Goal: Transaction & Acquisition: Purchase product/service

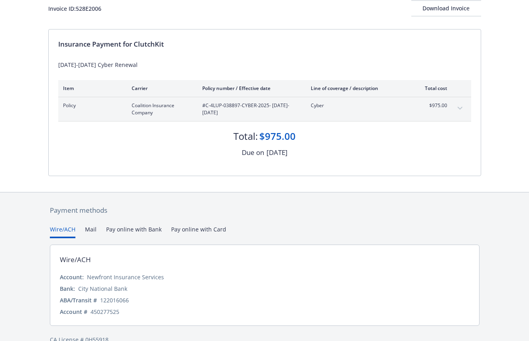
scroll to position [54, 0]
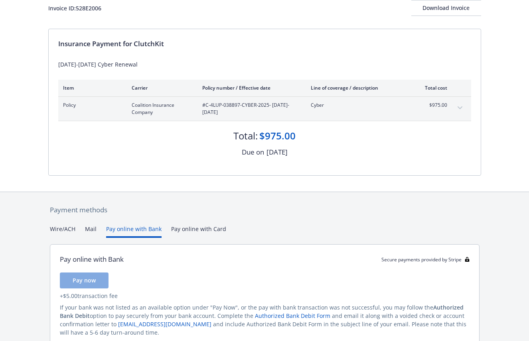
click at [119, 229] on button "Pay online with Bank" at bounding box center [133, 231] width 55 height 13
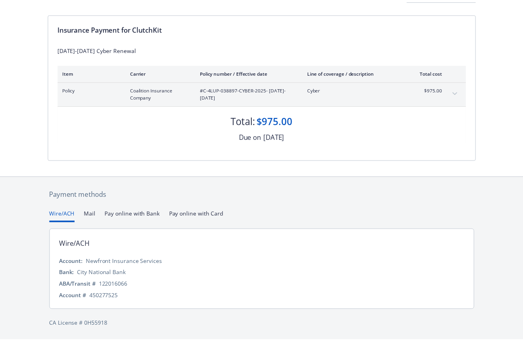
scroll to position [69, 0]
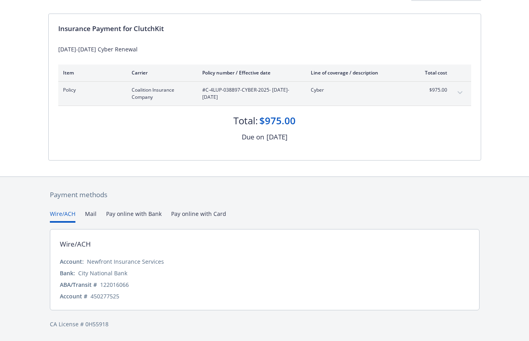
click at [67, 195] on div "Payment methods Wire/ACH Mail Pay online with Bank Pay online with Card Wire/AC…" at bounding box center [264, 259] width 433 height 165
